Goal: Check status: Check status

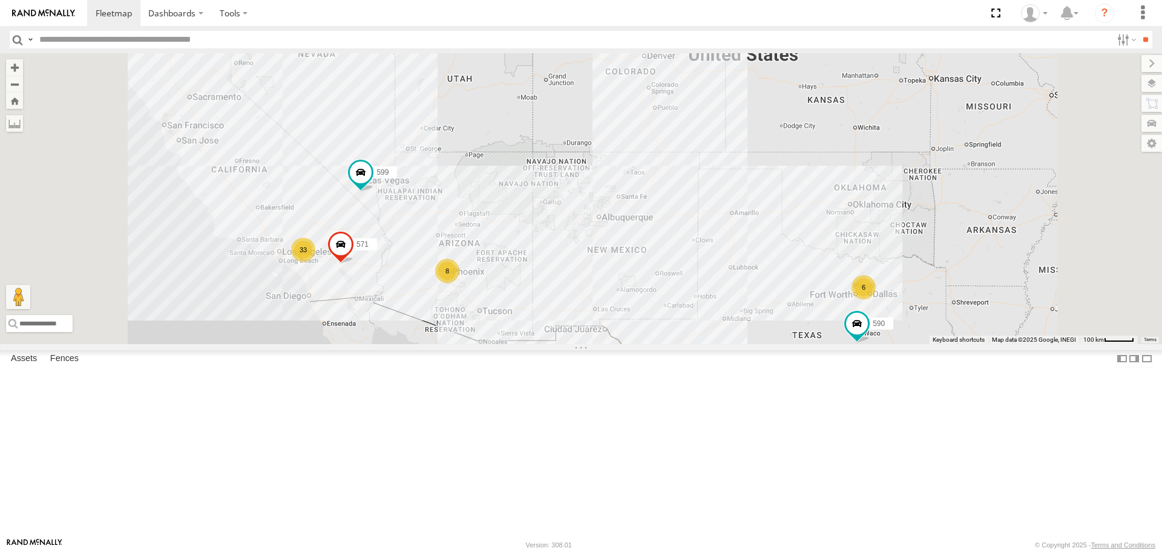
scroll to position [242, 0]
click at [0, 0] on div "483" at bounding box center [0, 0] width 0 height 0
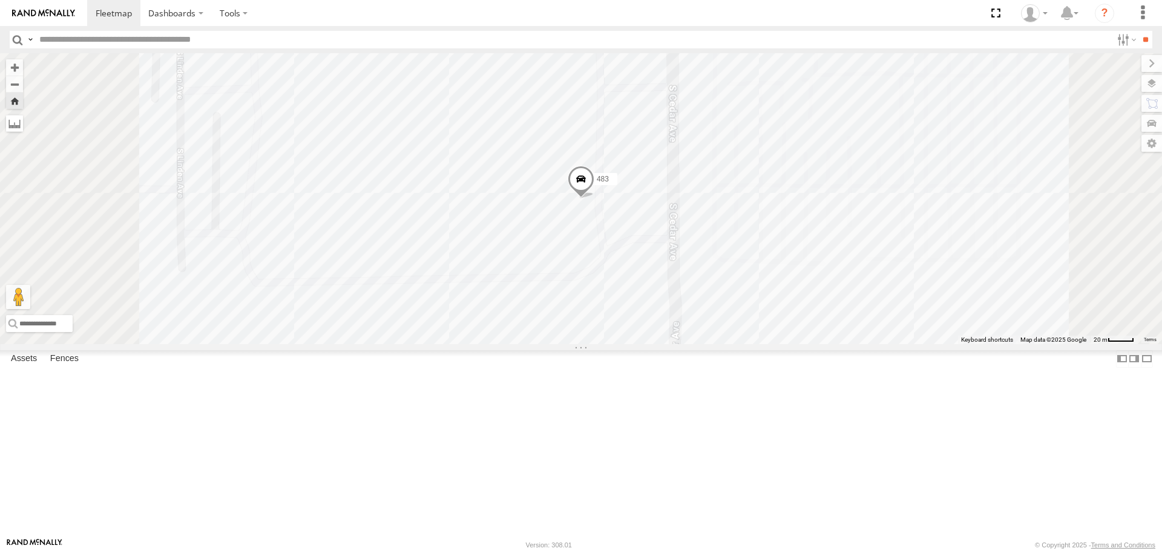
click at [23, 126] on label at bounding box center [14, 123] width 17 height 17
click at [0, 0] on label at bounding box center [0, 0] width 0 height 0
click at [594, 199] on span at bounding box center [581, 182] width 27 height 33
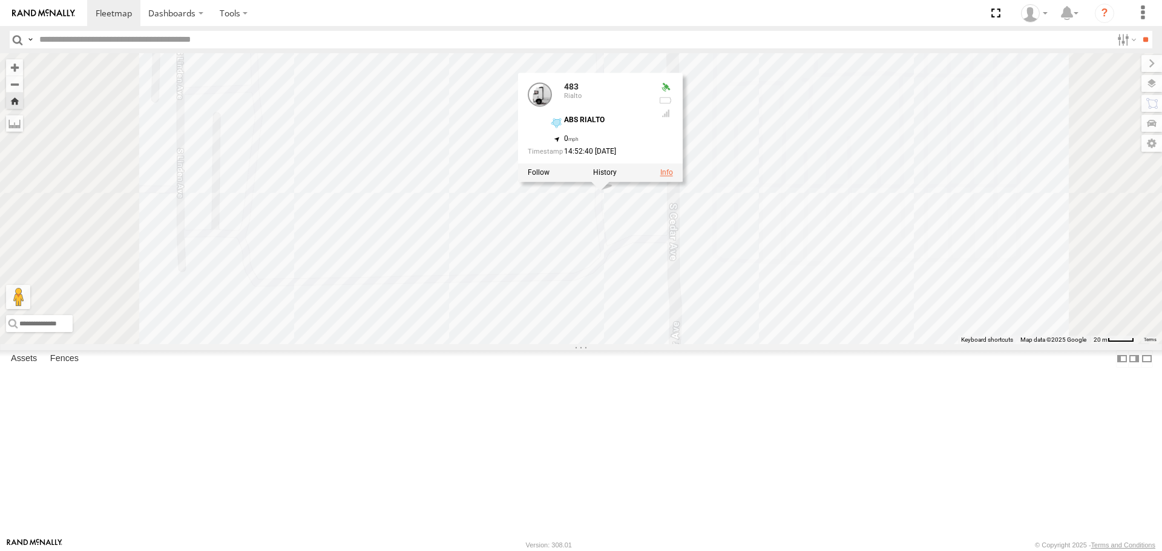
click at [673, 177] on link at bounding box center [666, 172] width 13 height 8
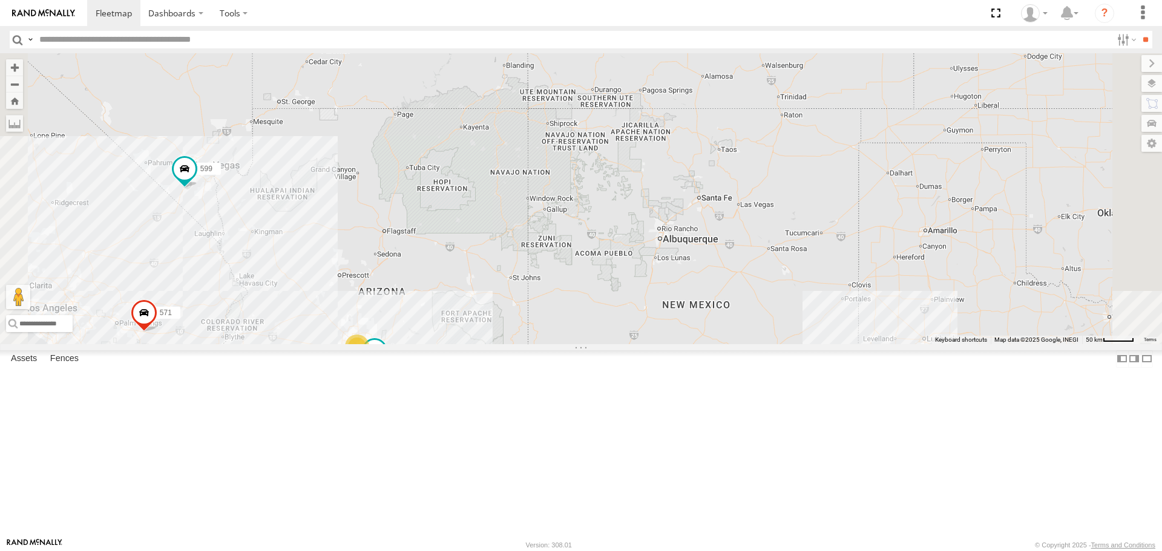
scroll to position [61, 0]
click at [0, 0] on div "483" at bounding box center [0, 0] width 0 height 0
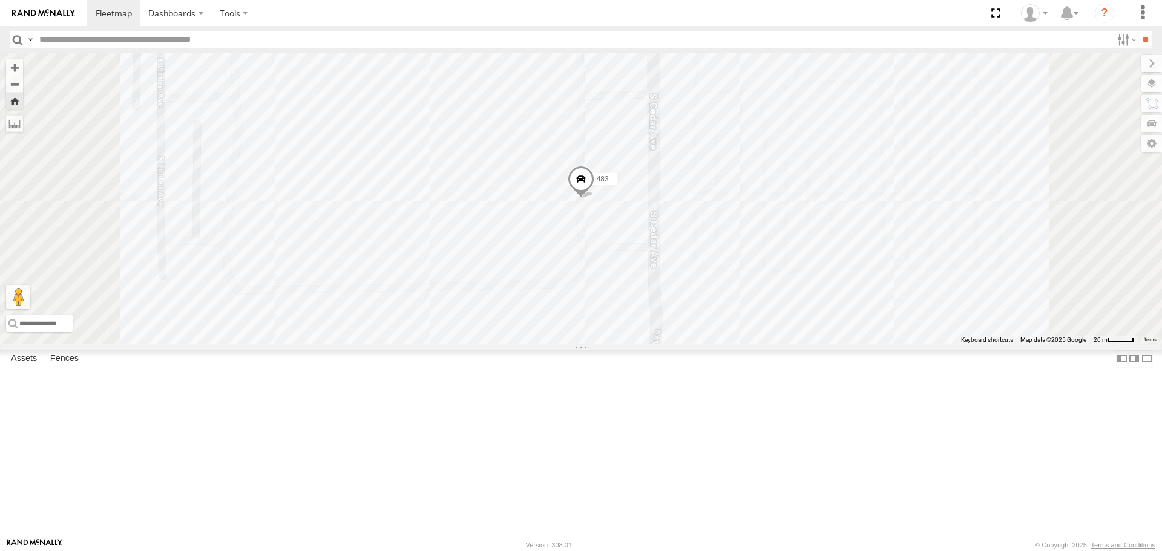
click at [0, 0] on div "483" at bounding box center [0, 0] width 0 height 0
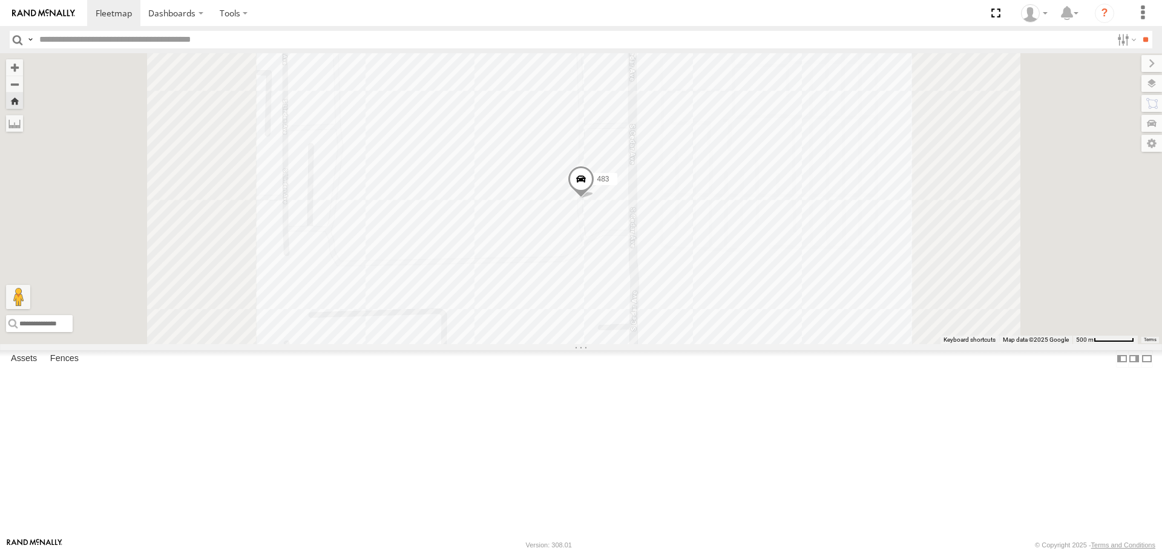
click at [0, 0] on div "483" at bounding box center [0, 0] width 0 height 0
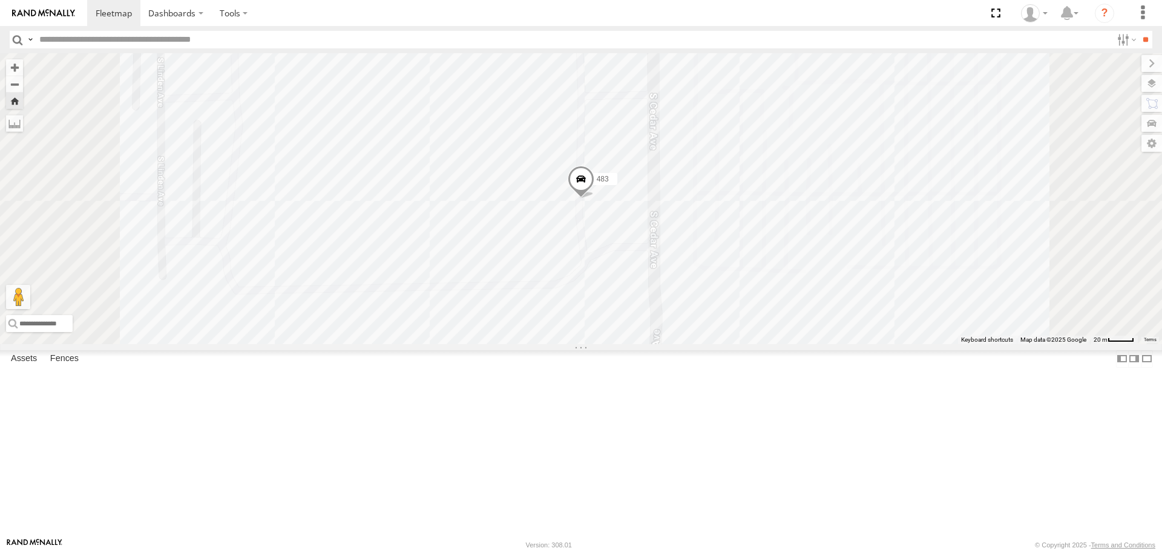
click at [0, 0] on div "483" at bounding box center [0, 0] width 0 height 0
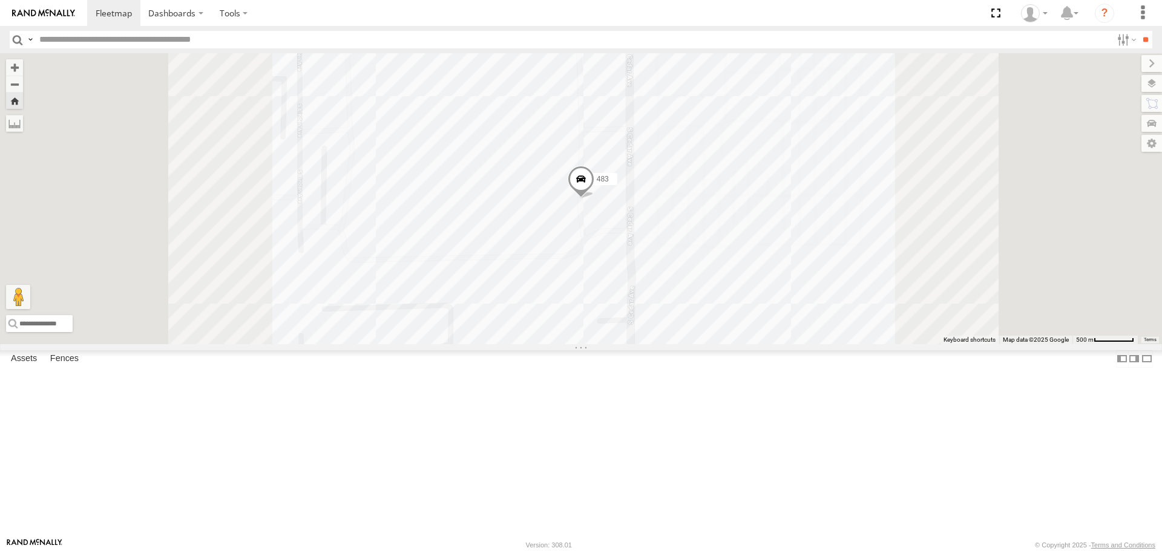
click at [0, 0] on div "483" at bounding box center [0, 0] width 0 height 0
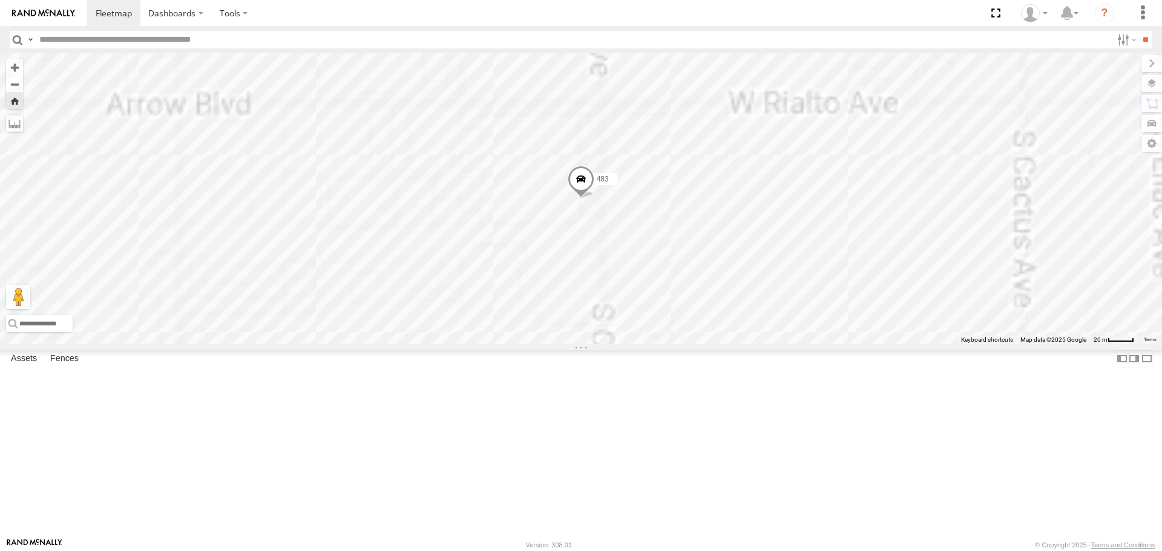
click at [0, 0] on div "483" at bounding box center [0, 0] width 0 height 0
click at [0, 0] on div at bounding box center [0, 0] width 0 height 0
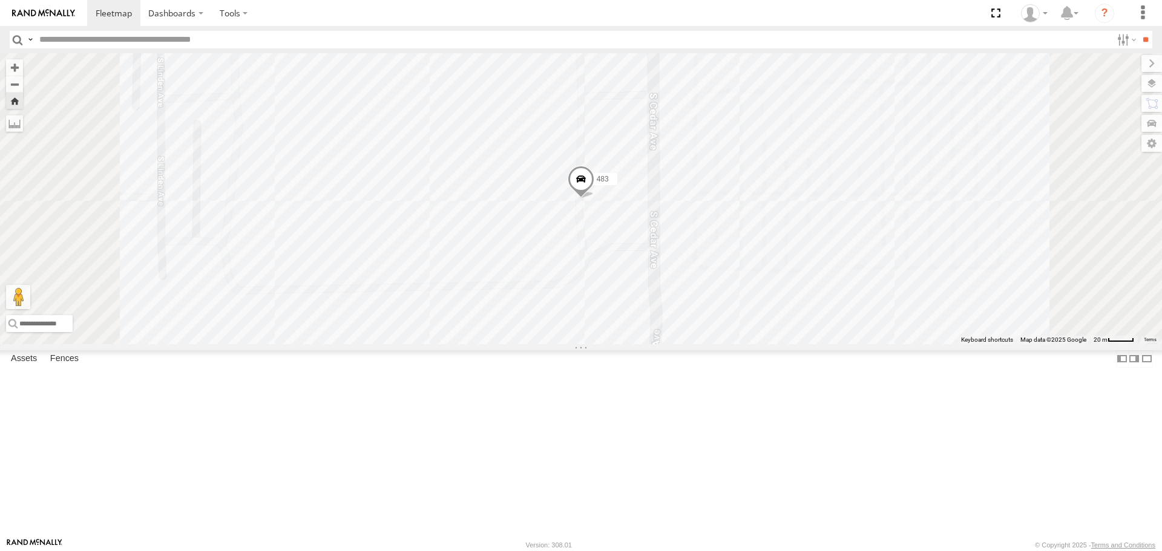
click at [0, 0] on span at bounding box center [0, 0] width 0 height 0
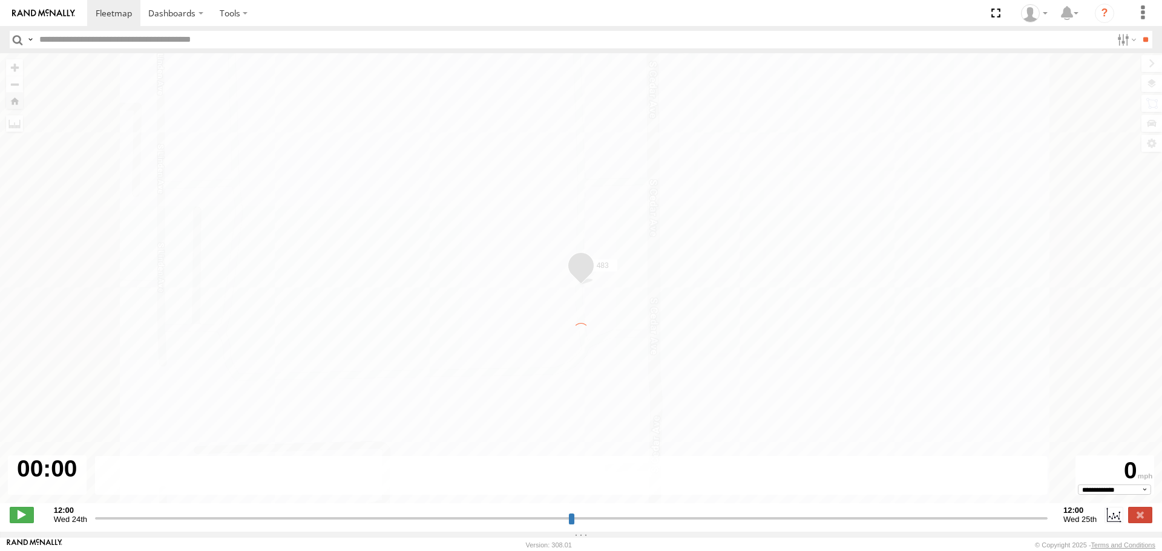
click at [177, 432] on div "← Move left → Move right ↑ Move up ↓ Move down + Zoom in - Zoom out Home Jump l…" at bounding box center [581, 284] width 1162 height 463
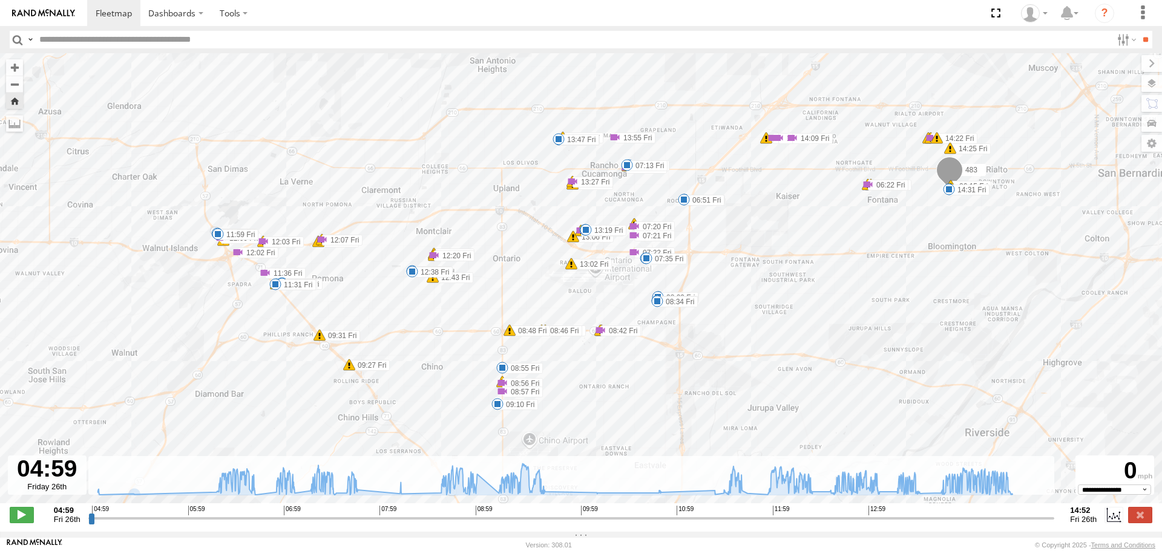
type input "**********"
drag, startPoint x: 92, startPoint y: 525, endPoint x: 83, endPoint y: 524, distance: 8.5
click at [88, 524] on input "range" at bounding box center [571, 517] width 966 height 11
click at [222, 495] on icon at bounding box center [554, 478] width 926 height 31
click at [220, 495] on icon at bounding box center [554, 478] width 926 height 31
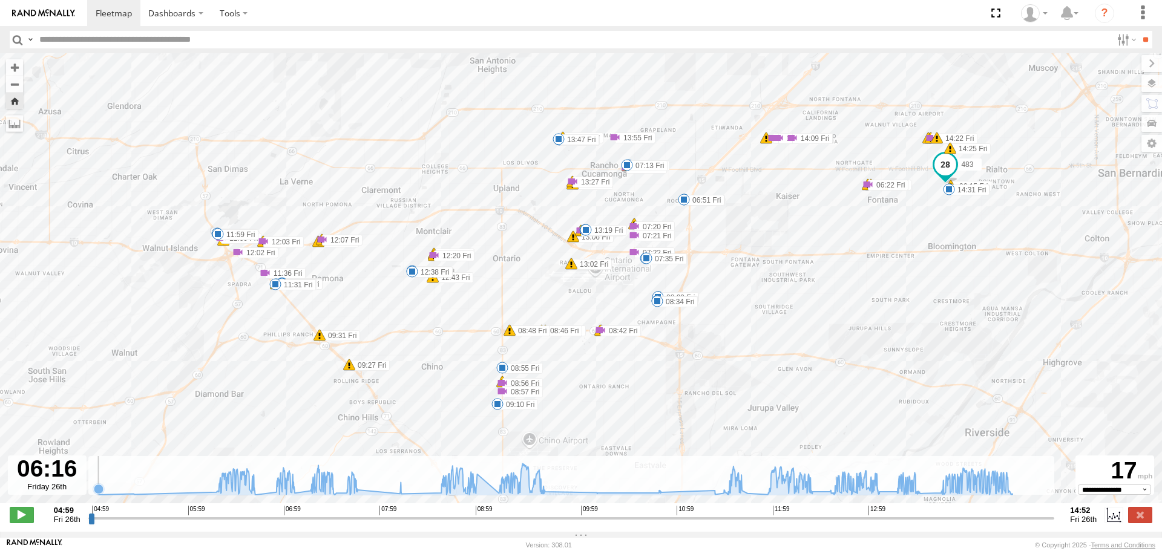
click at [99, 494] on icon at bounding box center [99, 489] width 10 height 10
click at [222, 493] on icon at bounding box center [554, 478] width 926 height 31
click at [220, 492] on icon at bounding box center [219, 487] width 10 height 10
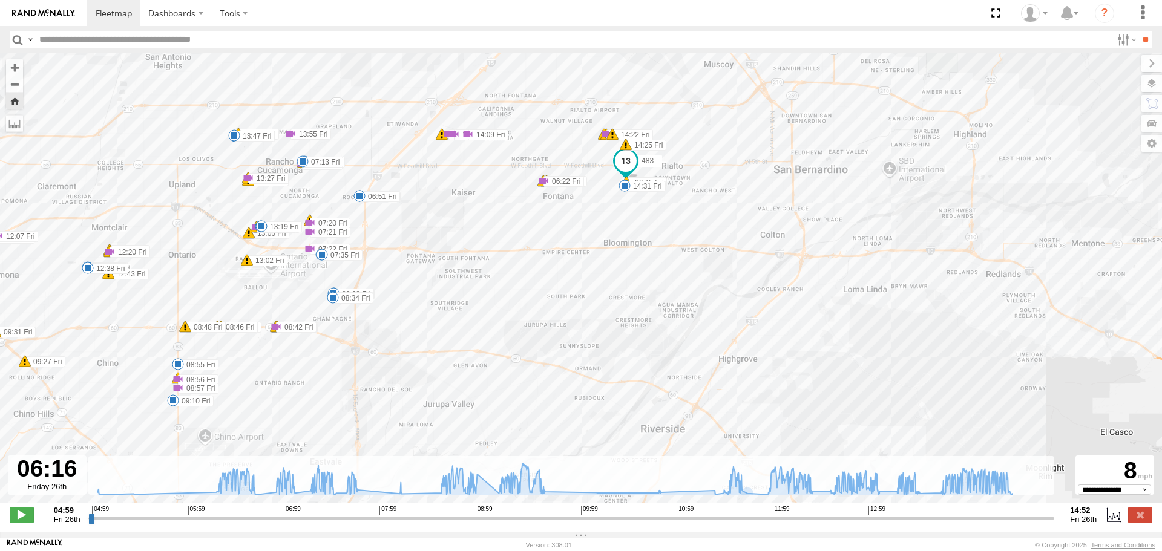
drag, startPoint x: 1053, startPoint y: 232, endPoint x: 727, endPoint y: 229, distance: 326.2
click at [727, 229] on div "483 06:14 Fri 06:15 Fri 06:22 Fri 06:22 Fri 06:22 Fri 06:38 Fri 06:51 Fri 07:03…" at bounding box center [581, 284] width 1162 height 463
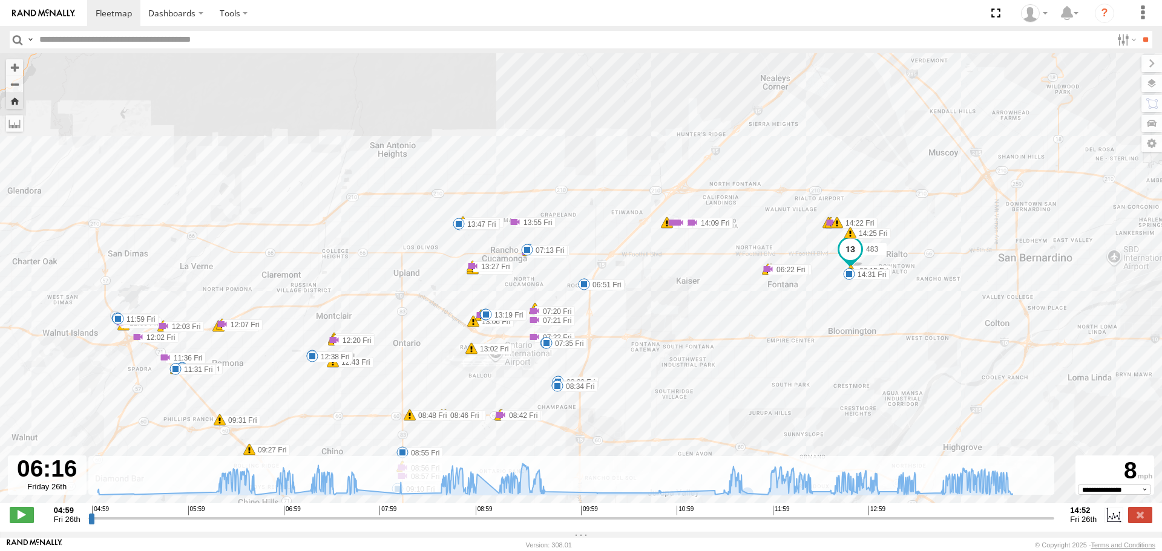
drag, startPoint x: 649, startPoint y: 209, endPoint x: 875, endPoint y: 290, distance: 239.8
click at [875, 296] on div "483 06:14 Fri 06:15 Fri 06:22 Fri 06:22 Fri 06:22 Fri 06:38 Fri 06:51 Fri 07:03…" at bounding box center [581, 284] width 1162 height 463
click at [872, 250] on span "483" at bounding box center [872, 248] width 12 height 8
